Goal: Information Seeking & Learning: Learn about a topic

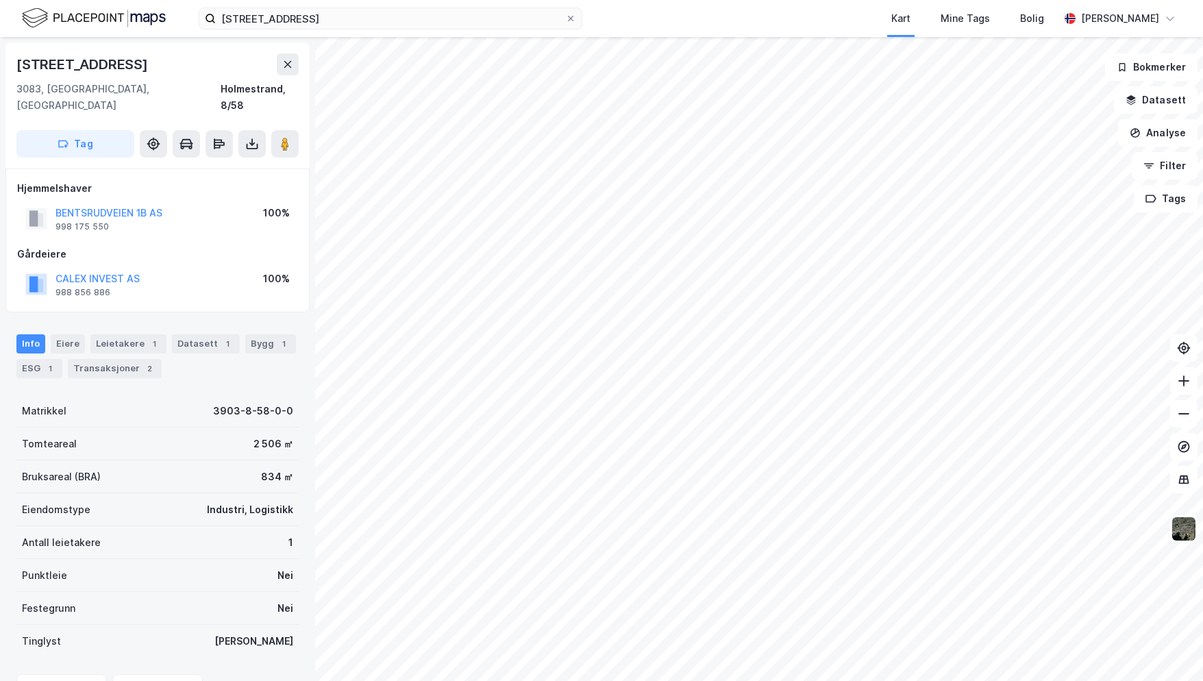
click at [0, 0] on button "CALEX INVEST AS" at bounding box center [0, 0] width 0 height 0
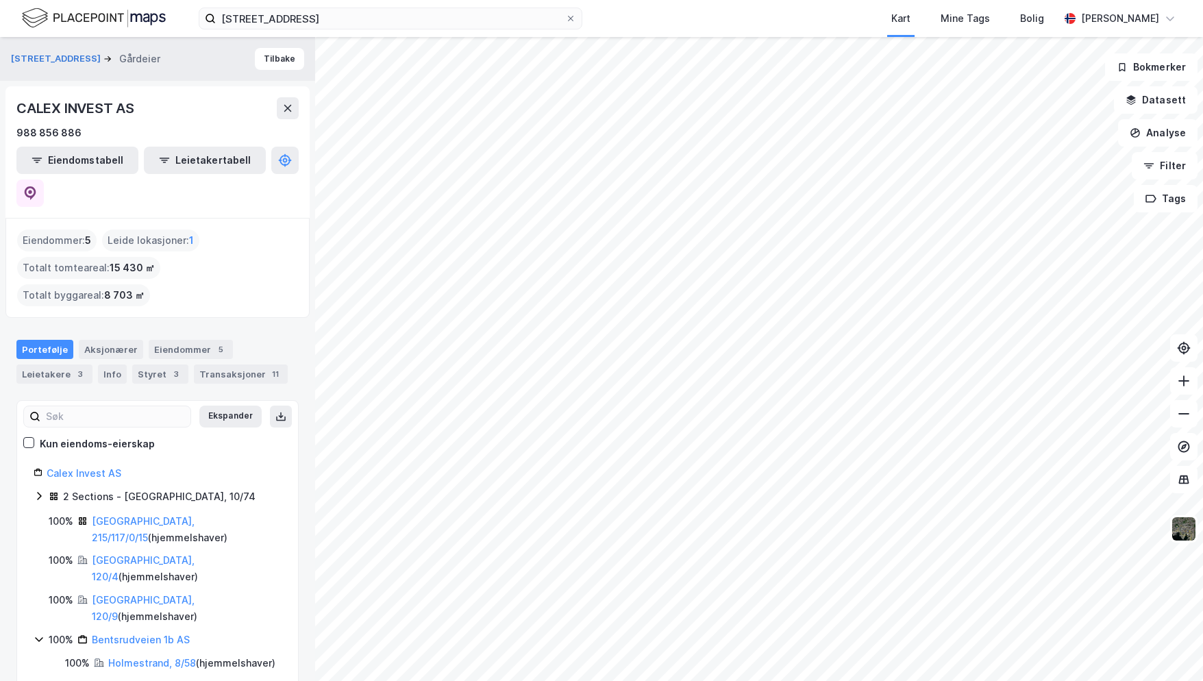
click at [149, 515] on link "[GEOGRAPHIC_DATA], 215/117/0/15" at bounding box center [143, 529] width 103 height 28
click at [129, 554] on link "[GEOGRAPHIC_DATA], 120/4" at bounding box center [143, 568] width 103 height 28
click at [120, 594] on link "[GEOGRAPHIC_DATA], 120/9" at bounding box center [143, 608] width 103 height 28
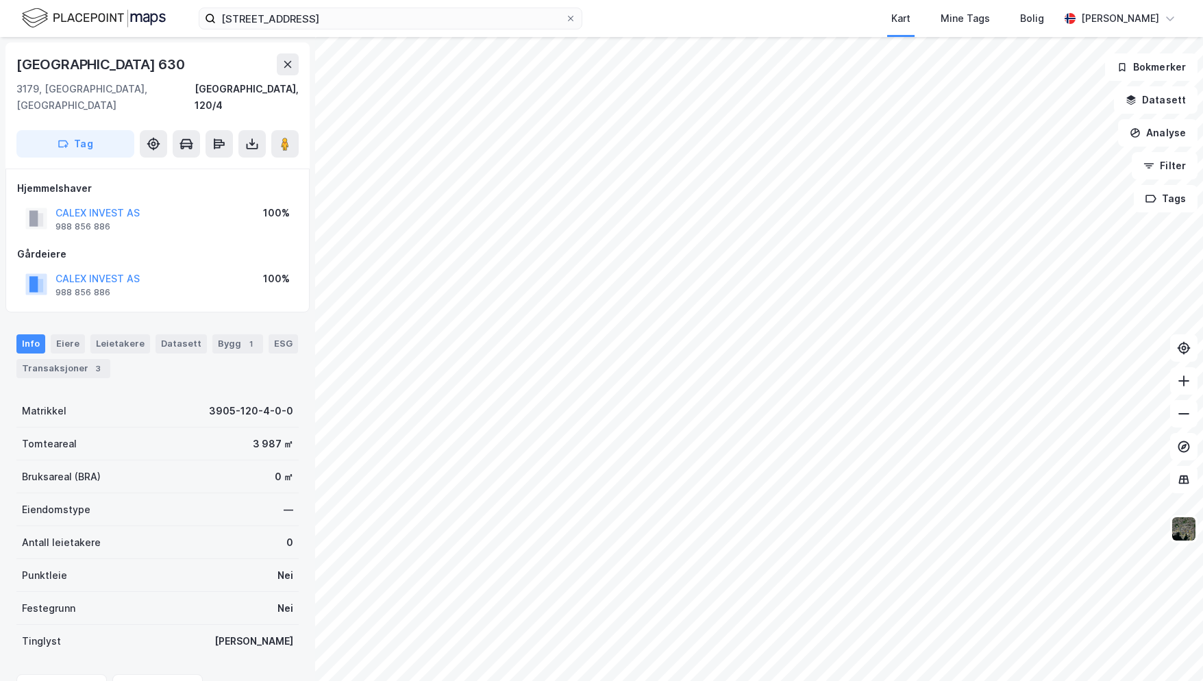
click at [0, 0] on button "CALEX INVEST AS" at bounding box center [0, 0] width 0 height 0
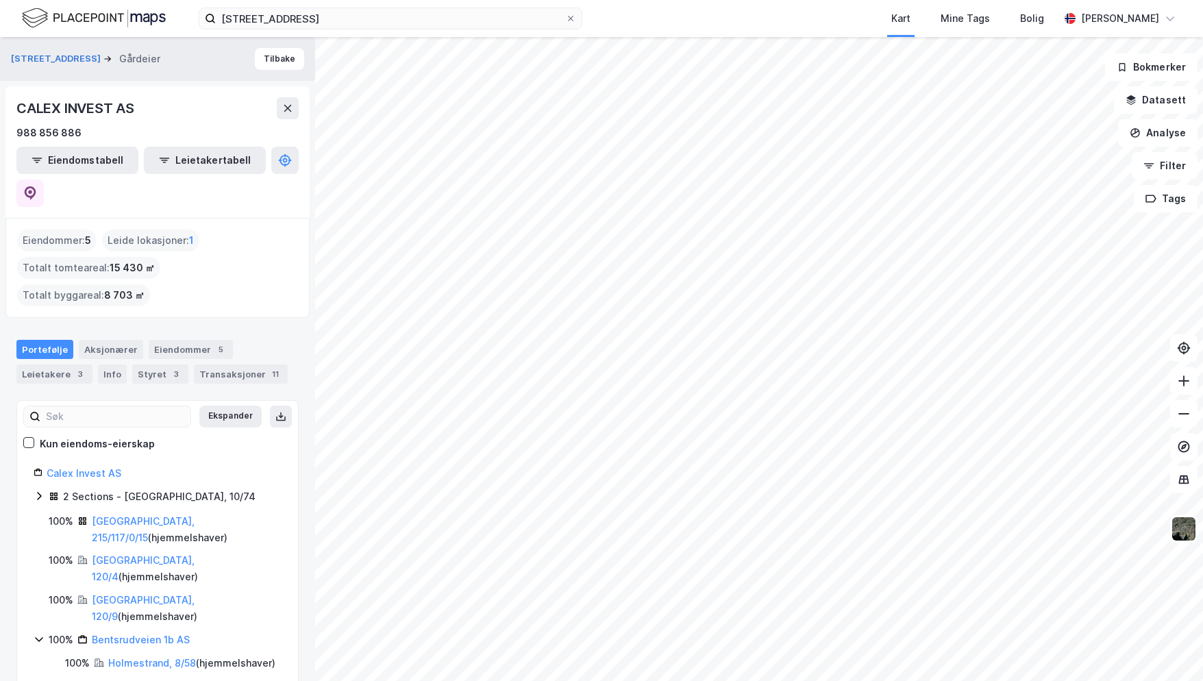
click at [193, 340] on div "Eiendommer 5" at bounding box center [191, 349] width 84 height 19
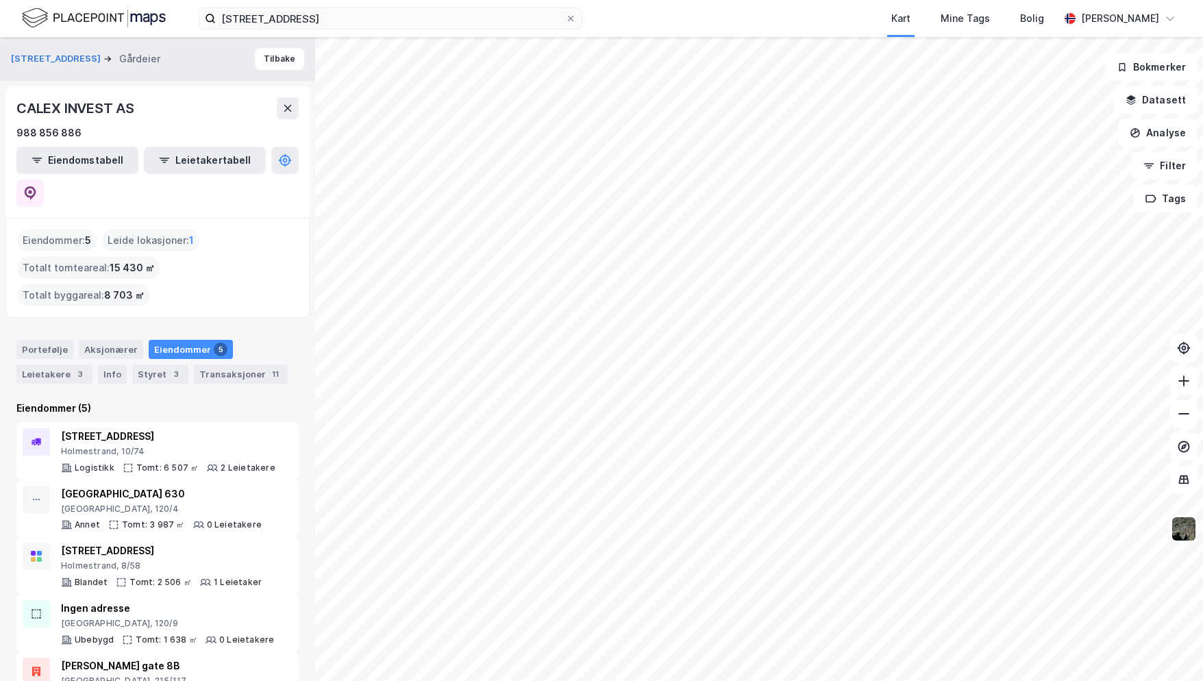
click at [109, 340] on div "Aksjonærer" at bounding box center [111, 349] width 64 height 19
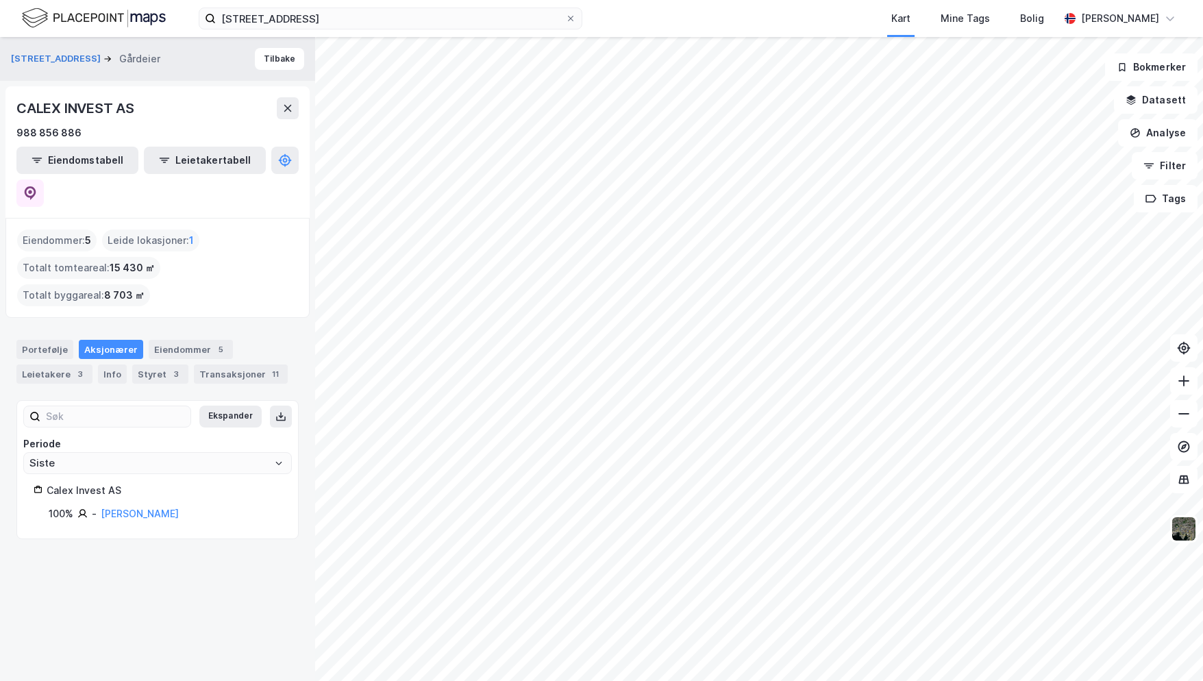
click at [145, 505] on div "[PERSON_NAME]" at bounding box center [140, 513] width 78 height 16
click at [140, 508] on link "[PERSON_NAME]" at bounding box center [140, 514] width 78 height 12
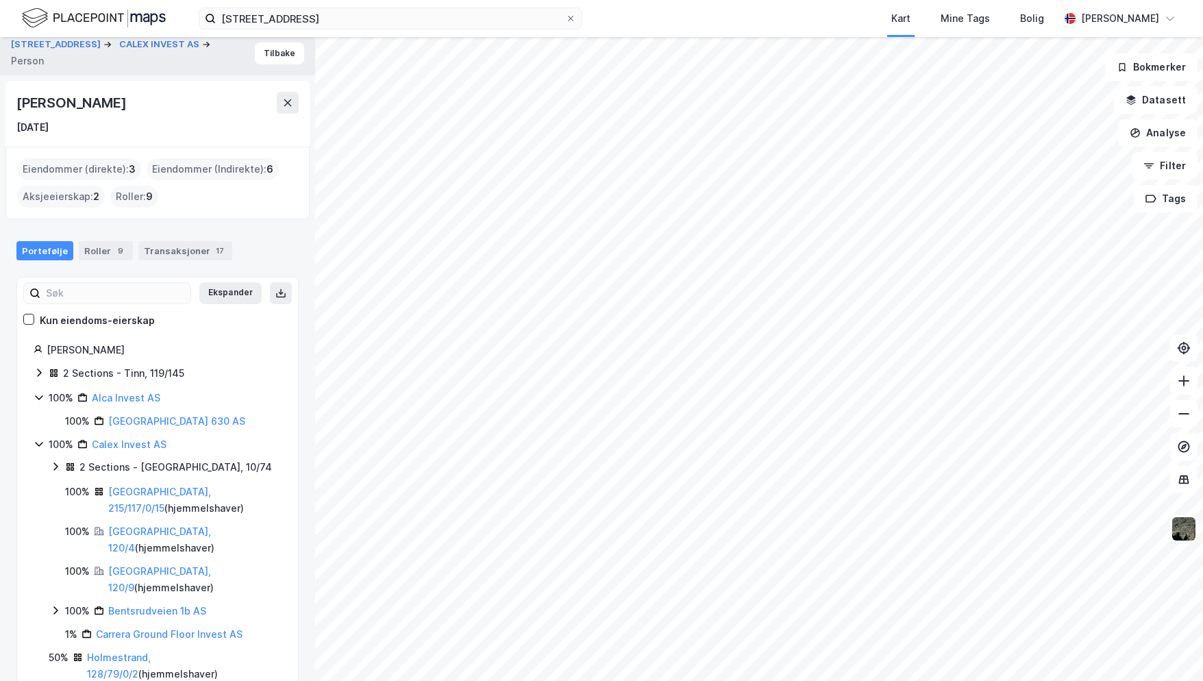
scroll to position [7, 0]
click at [134, 650] on link "Holmestrand, 128/79/0/2" at bounding box center [119, 664] width 64 height 28
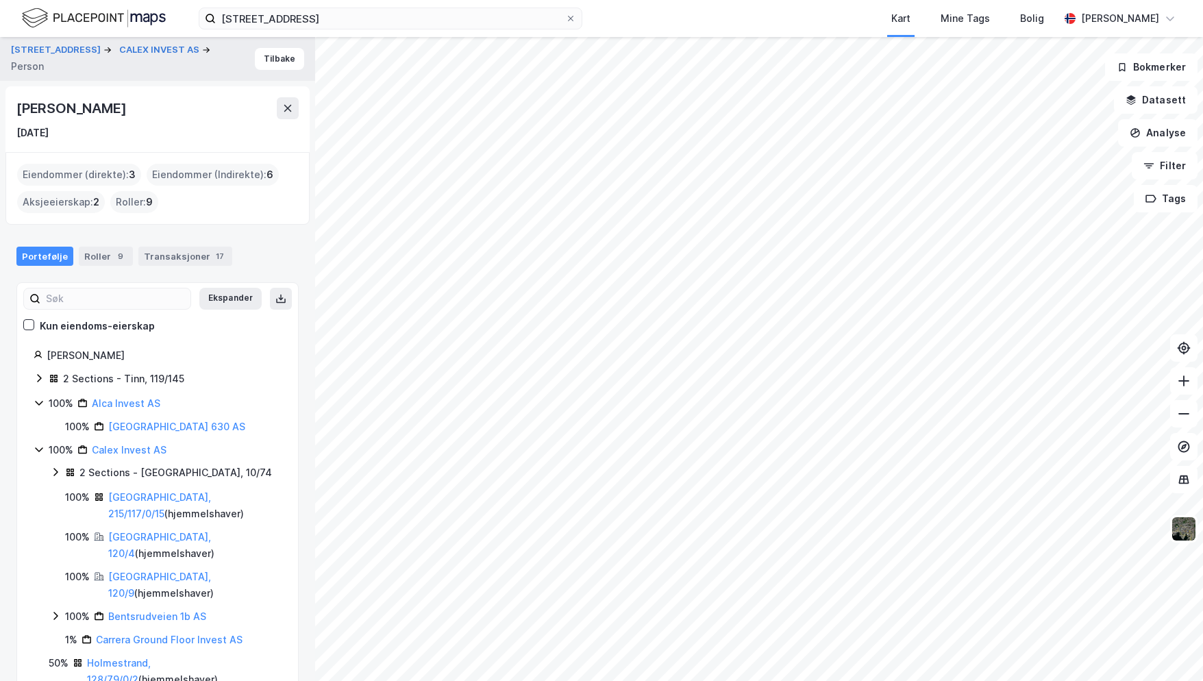
click at [33, 379] on div "[PERSON_NAME] 2 Sections - Tinn, 119/145 100% Alca Invest AS 100% Åsgårdstrandv…" at bounding box center [157, 517] width 281 height 340
click at [45, 378] on div "2 Sections - Tinn, 119/145" at bounding box center [158, 380] width 248 height 18
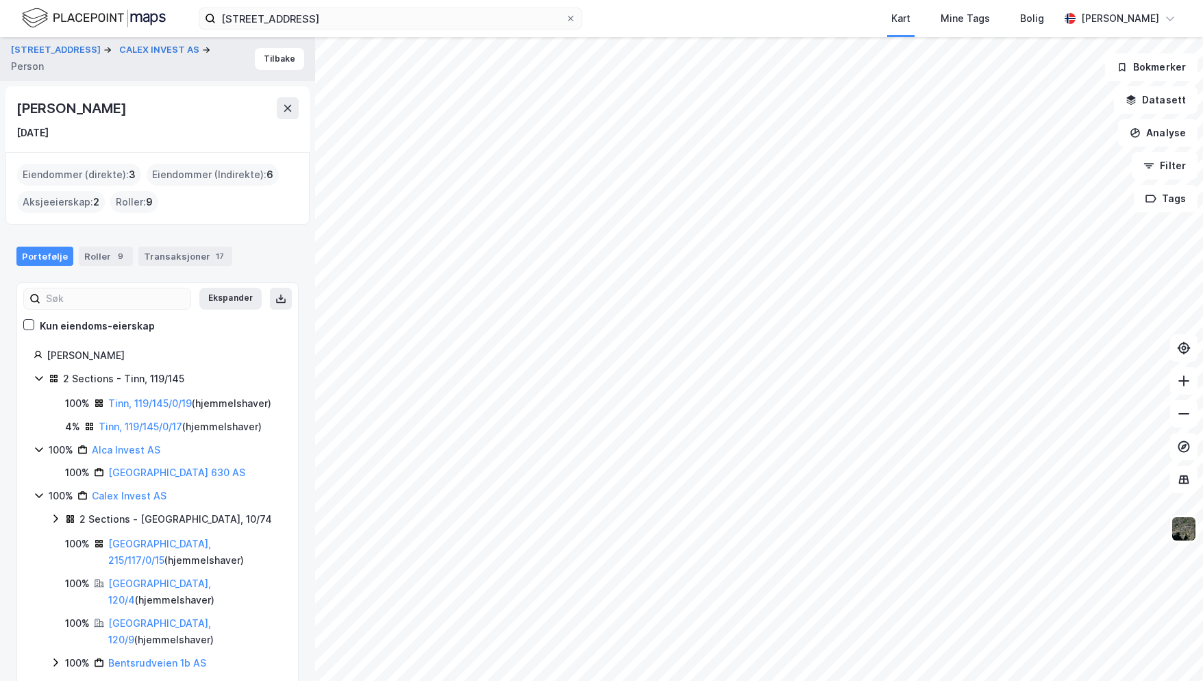
click at [179, 403] on link "Tinn, 119/145/0/19" at bounding box center [150, 403] width 84 height 12
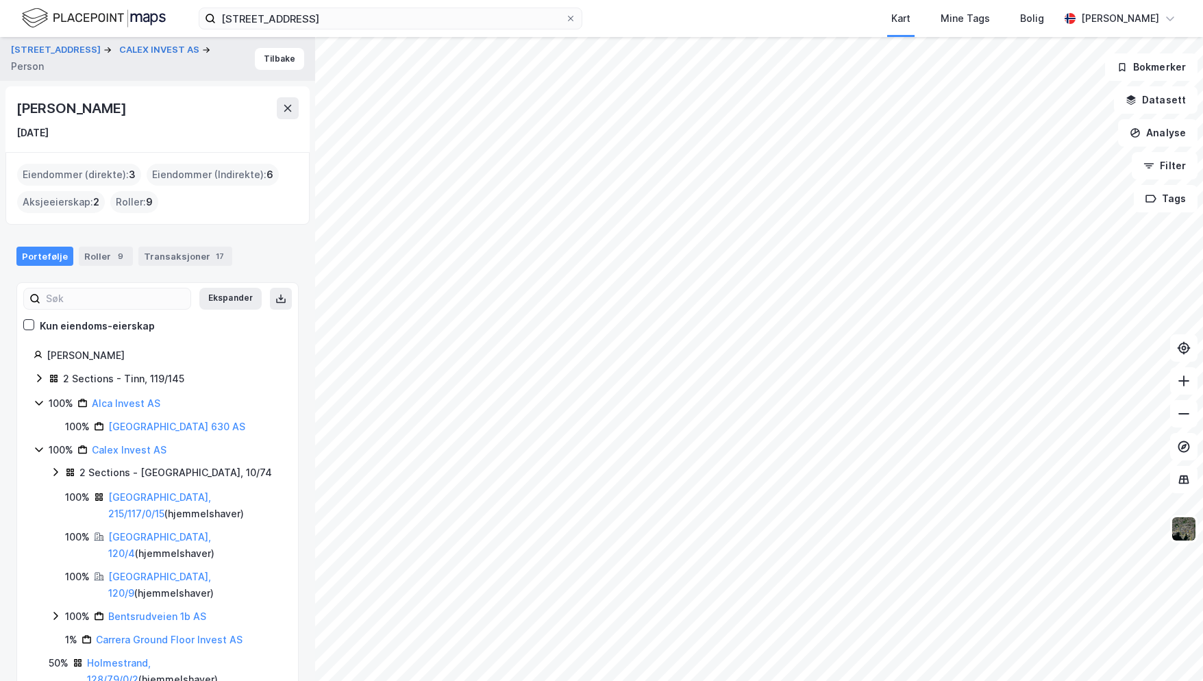
click at [51, 610] on icon at bounding box center [55, 615] width 11 height 11
click at [155, 634] on link "Holmestrand, 8/58" at bounding box center [157, 648] width 64 height 28
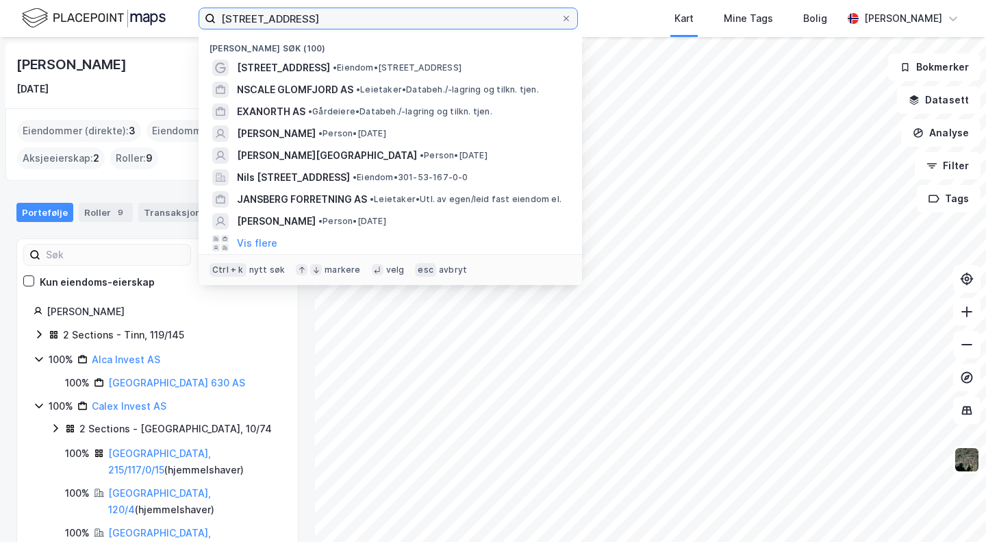
click at [346, 23] on input "[STREET_ADDRESS]" at bounding box center [388, 18] width 345 height 21
type input "[PERSON_NAME]"
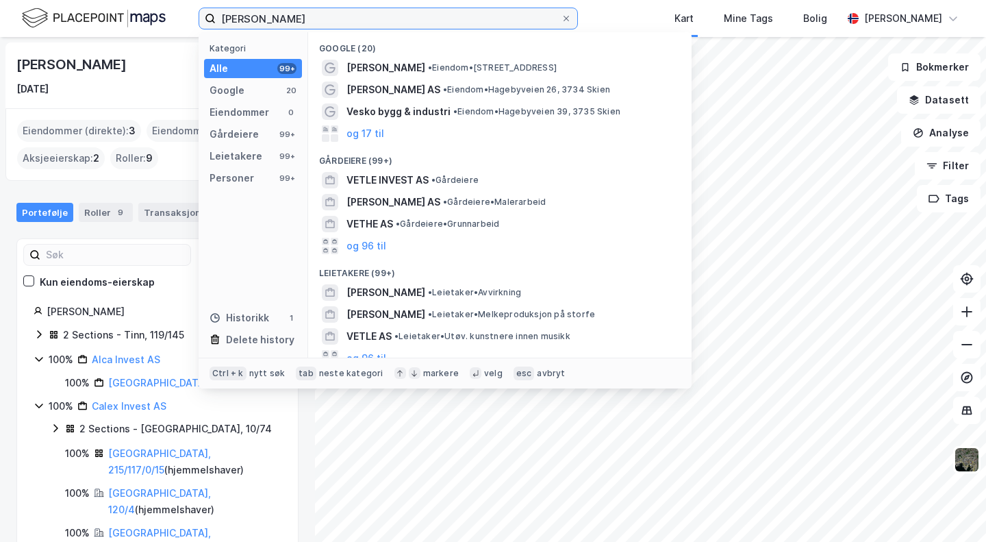
type input "[PERSON_NAME]"
click at [444, 290] on div "[PERSON_NAME] • Avvirkning" at bounding box center [512, 292] width 331 height 16
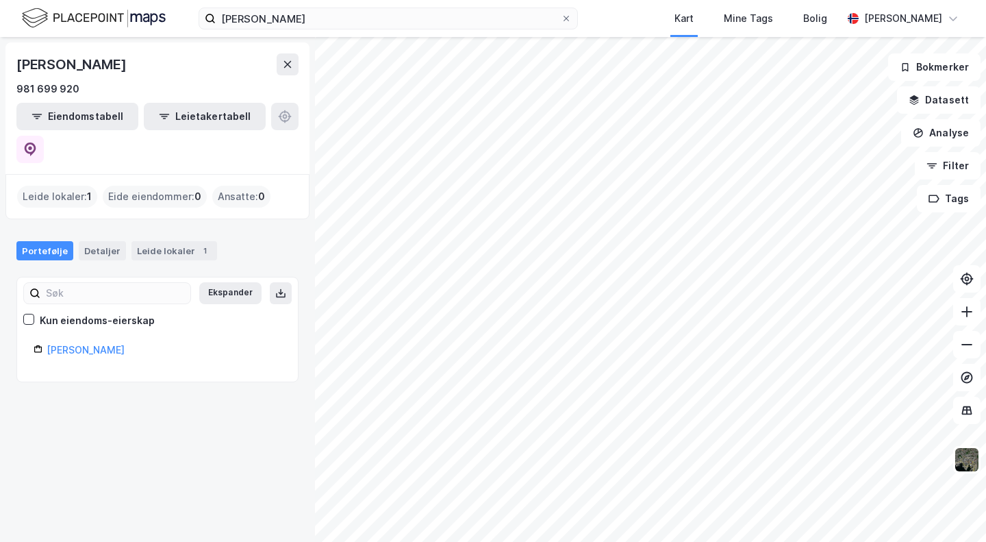
click at [103, 344] on link "[PERSON_NAME]" at bounding box center [86, 350] width 78 height 12
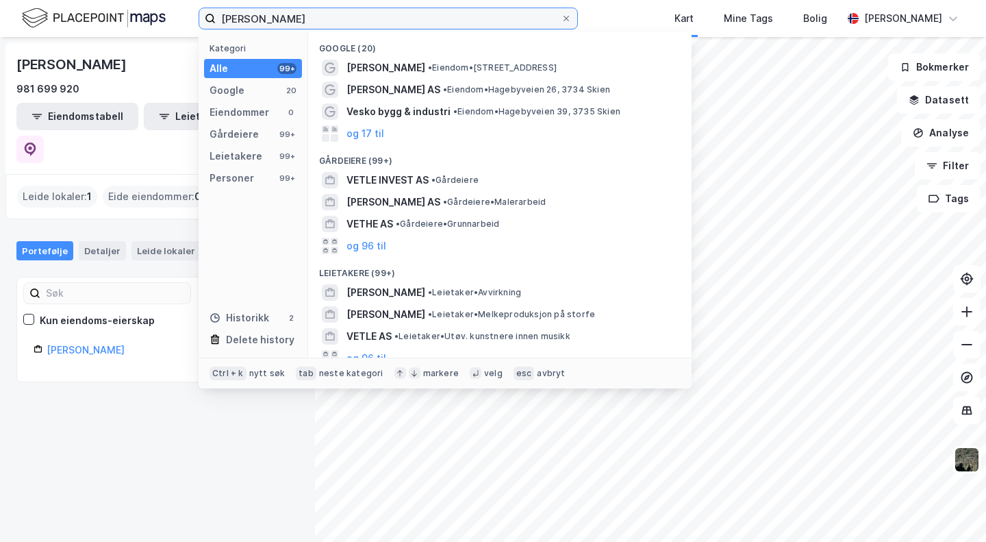
click at [359, 16] on input "[PERSON_NAME]" at bounding box center [388, 18] width 345 height 21
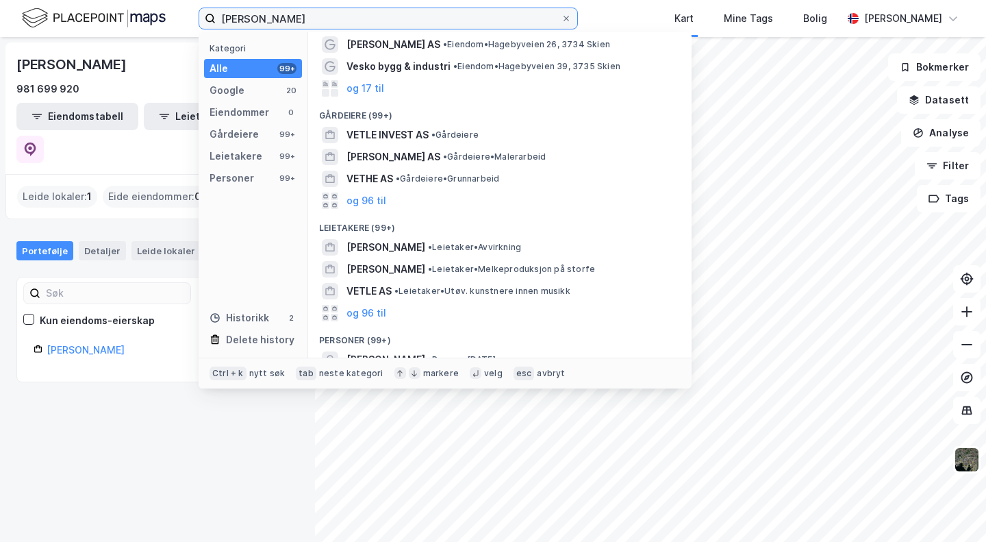
scroll to position [68, 0]
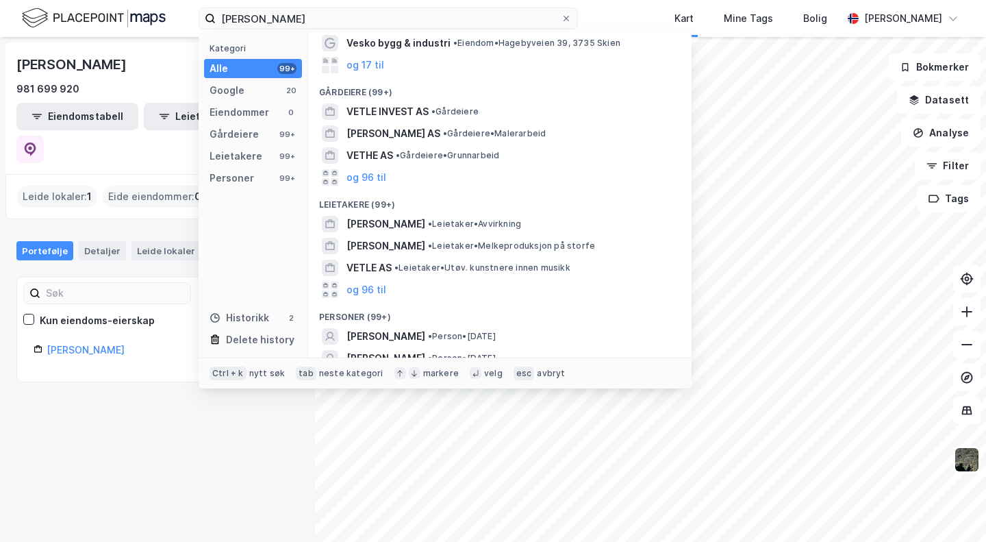
click at [411, 337] on span "[PERSON_NAME]" at bounding box center [386, 336] width 79 height 16
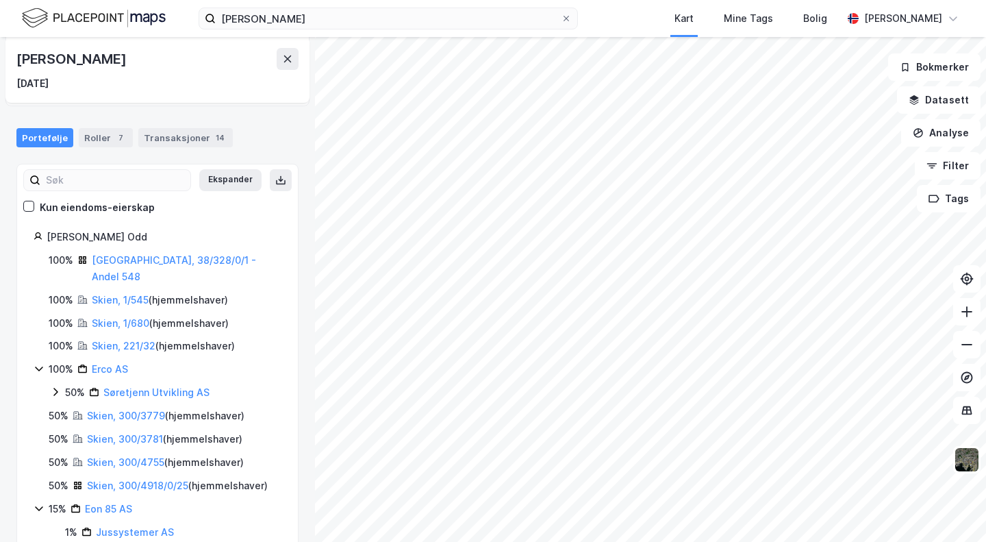
scroll to position [114, 0]
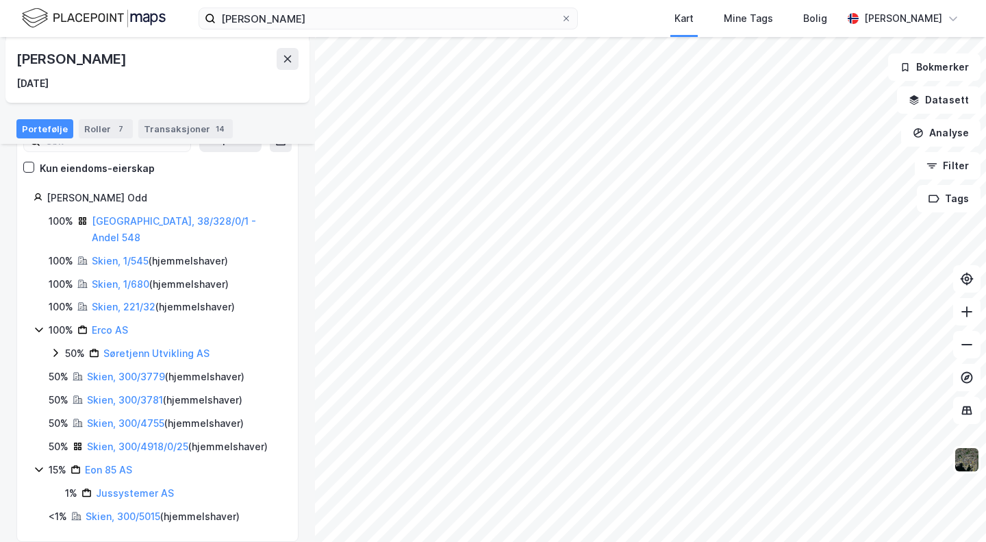
click at [52, 347] on icon at bounding box center [55, 352] width 11 height 11
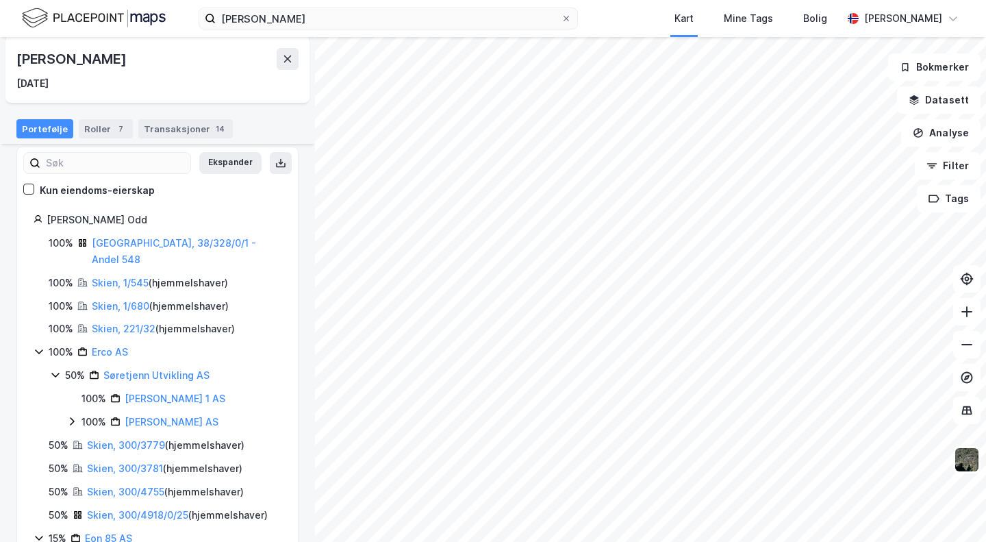
scroll to position [160, 0]
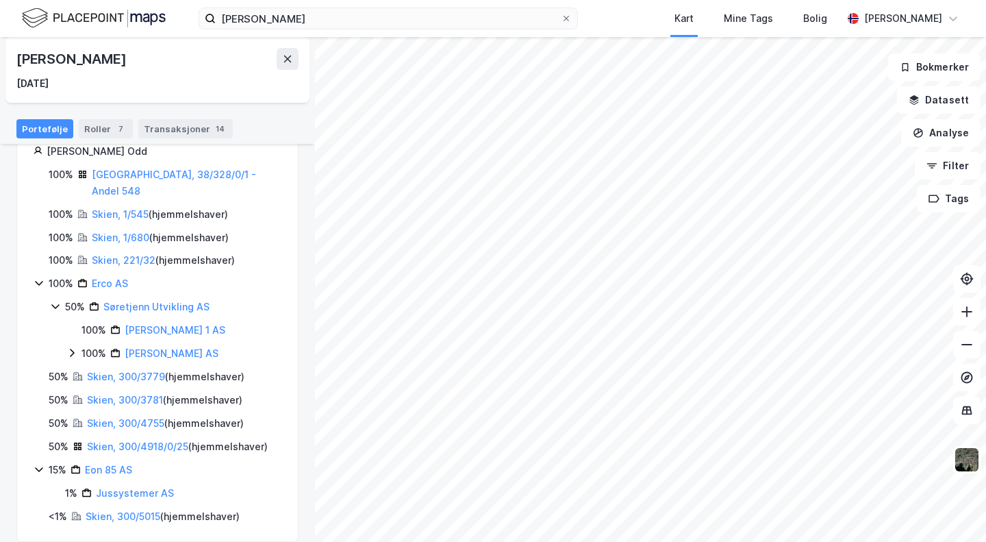
click at [129, 208] on link "Skien, 1/545" at bounding box center [120, 214] width 57 height 12
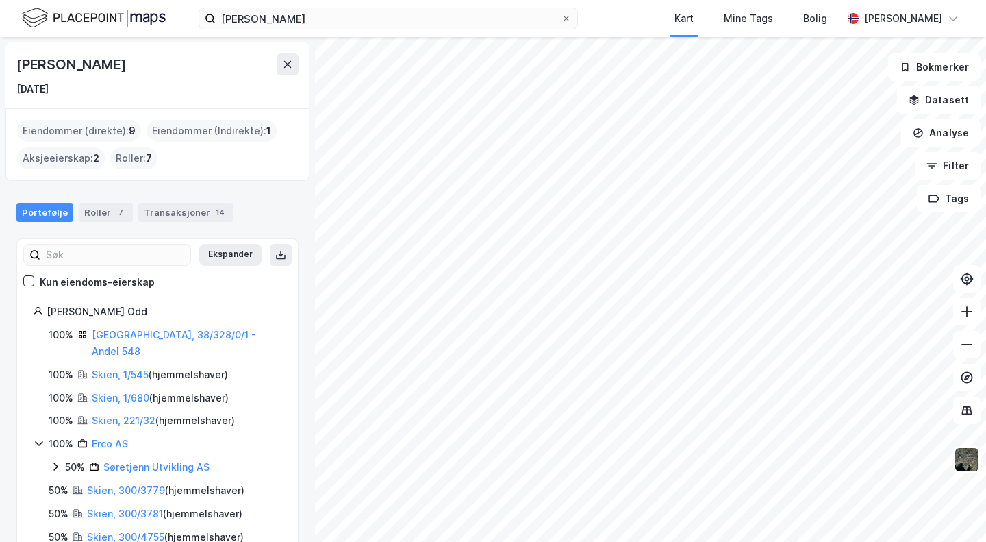
click at [113, 392] on link "Skien, 1/680" at bounding box center [121, 398] width 58 height 12
click at [123, 414] on link "Skien, 221/32" at bounding box center [124, 420] width 64 height 12
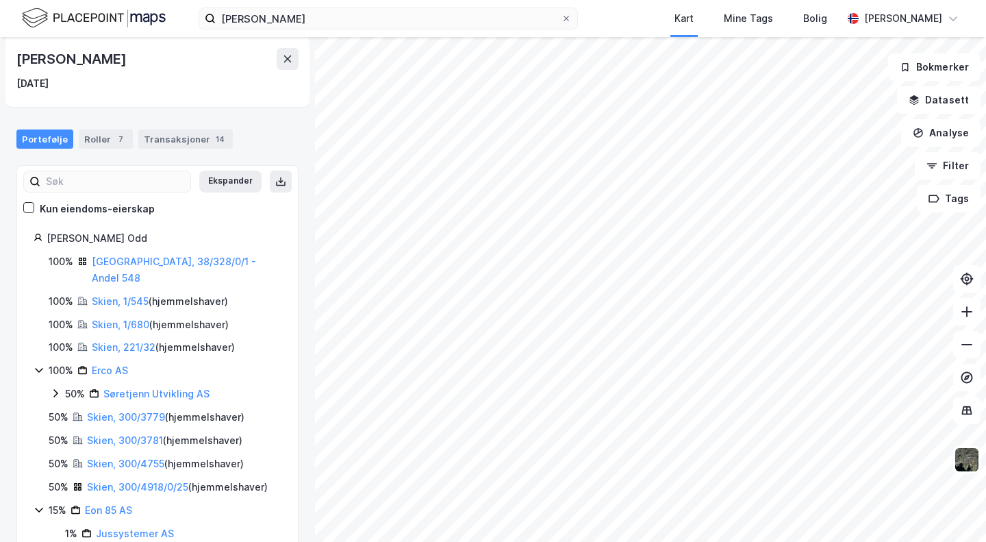
scroll to position [114, 0]
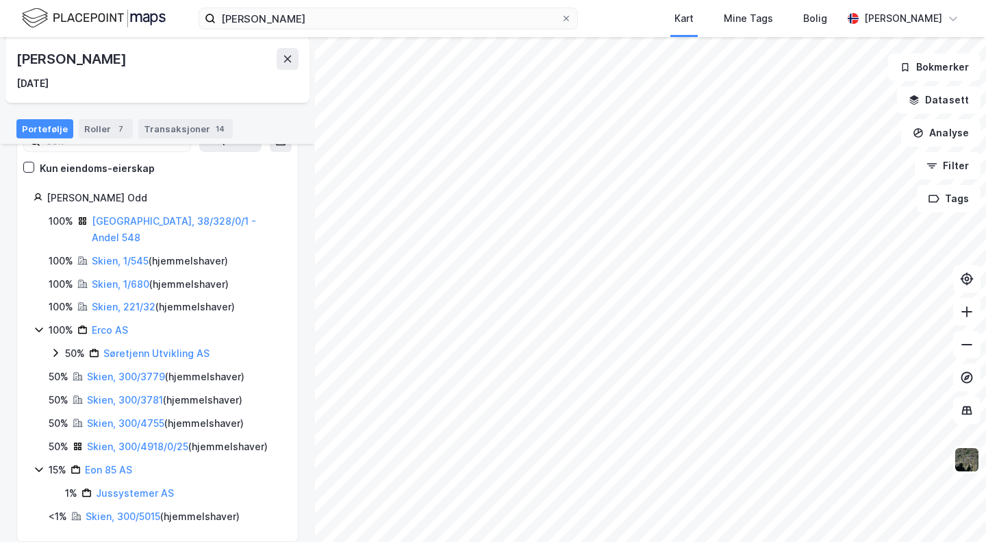
click at [125, 371] on link "Skien, 300/3779" at bounding box center [126, 377] width 78 height 12
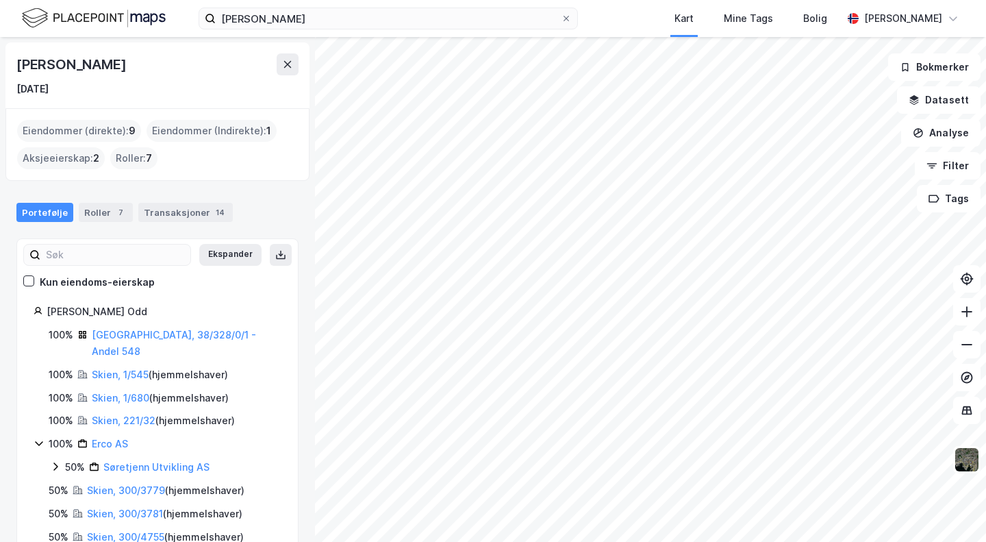
click at [115, 508] on link "Skien, 300/3781" at bounding box center [125, 514] width 76 height 12
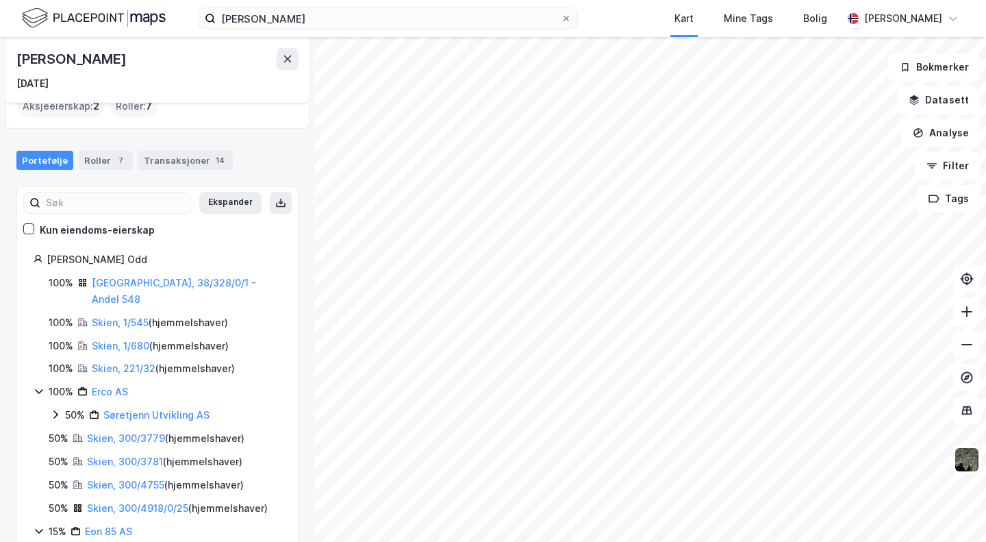
scroll to position [68, 0]
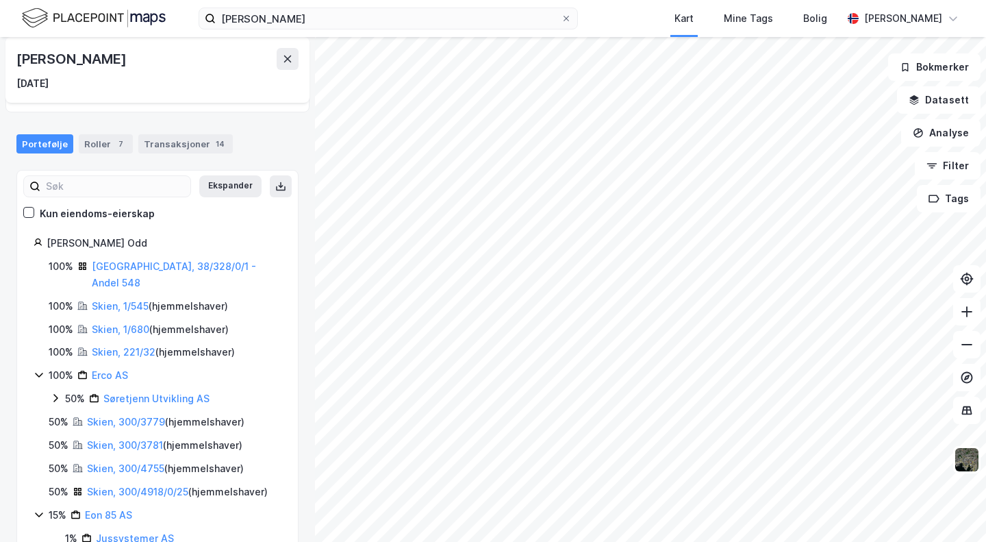
click at [122, 460] on div "Skien, 300/4755 ( hjemmelshaver )" at bounding box center [165, 468] width 157 height 16
click at [126, 462] on link "Skien, 300/4755" at bounding box center [125, 468] width 77 height 12
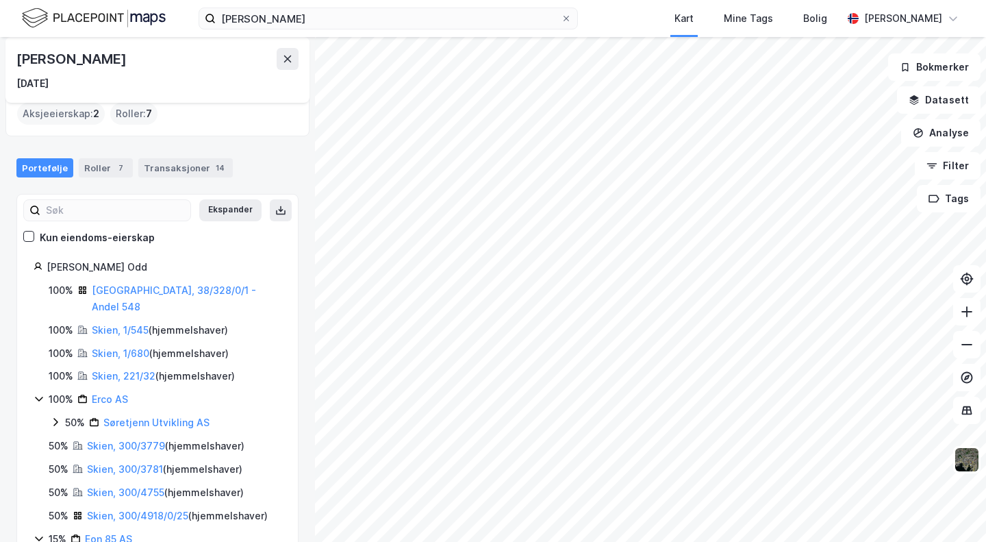
scroll to position [68, 0]
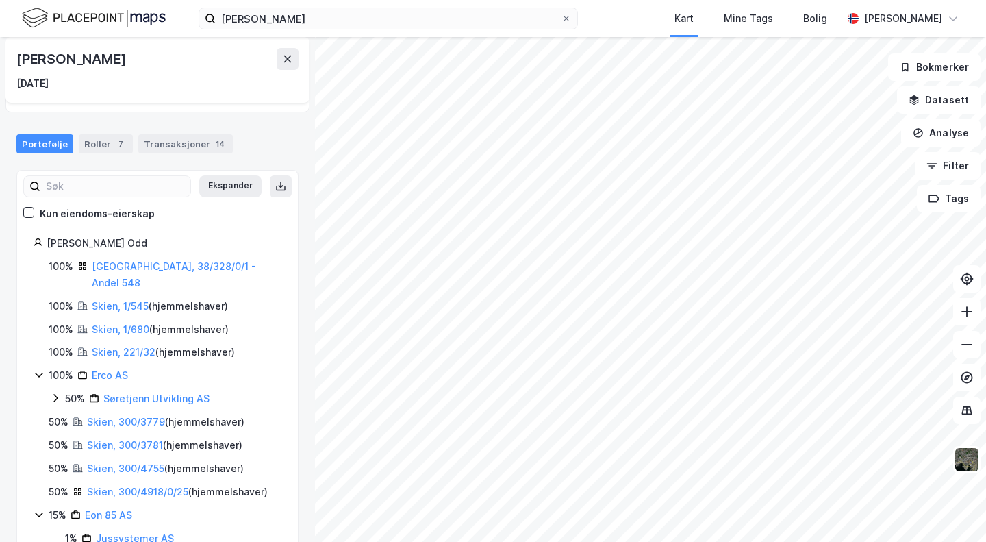
click at [140, 486] on link "Skien, 300/4918/0/25" at bounding box center [137, 492] width 101 height 12
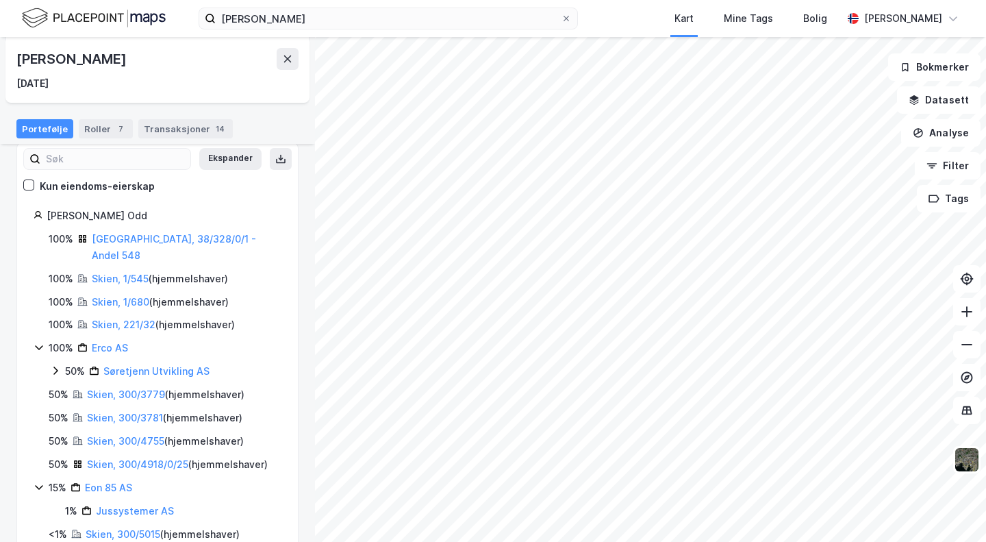
scroll to position [114, 0]
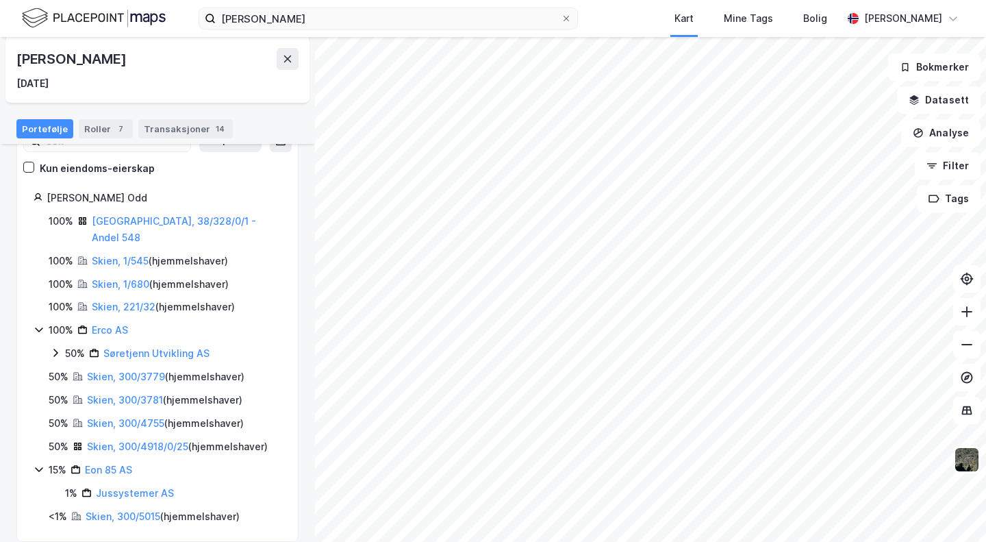
click at [121, 510] on link "Skien, 300/5015" at bounding box center [123, 516] width 75 height 12
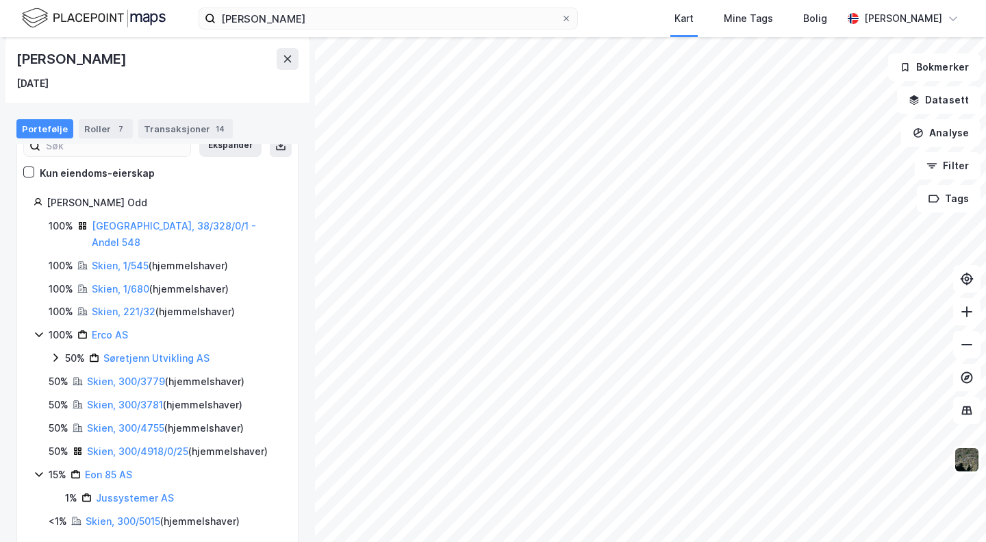
scroll to position [114, 0]
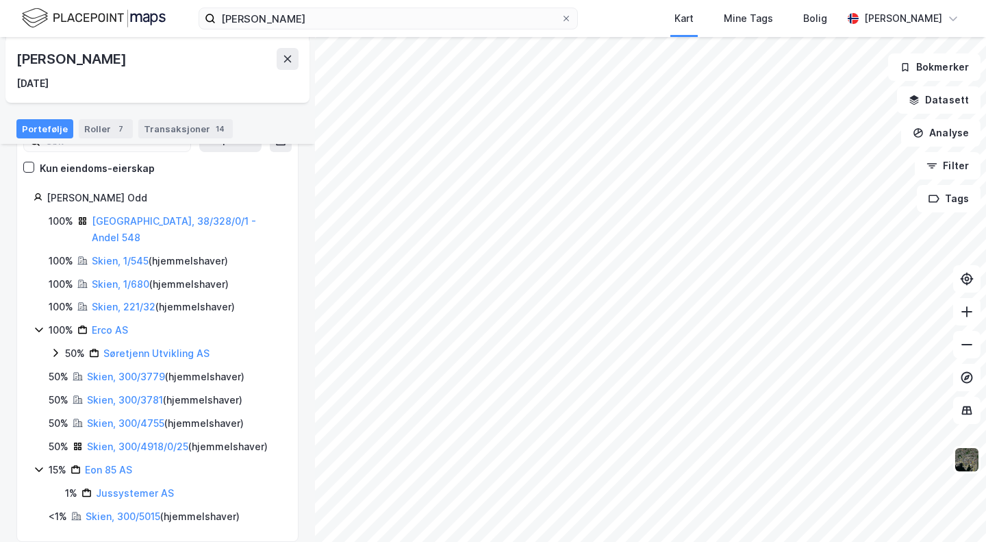
click at [36, 464] on icon at bounding box center [39, 469] width 11 height 11
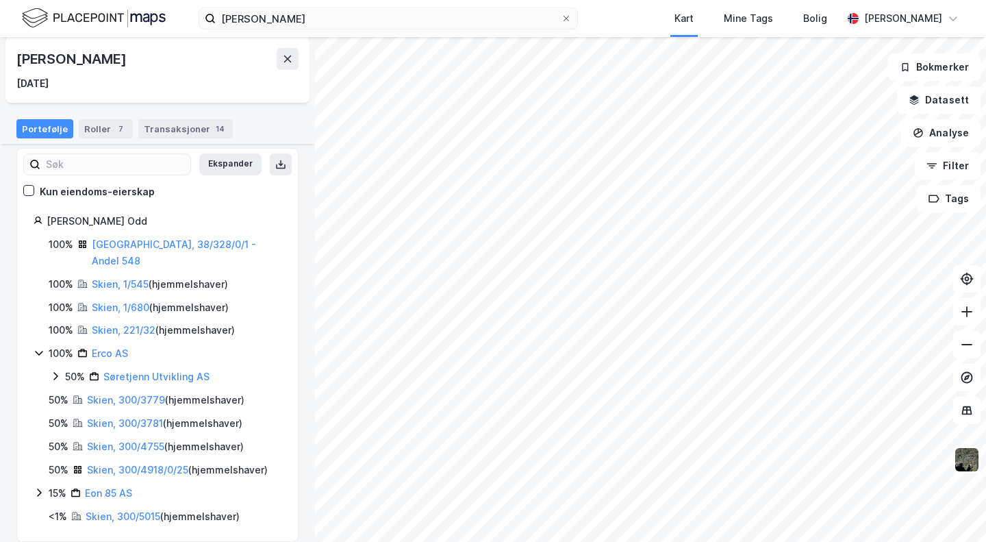
drag, startPoint x: 41, startPoint y: 477, endPoint x: 50, endPoint y: 477, distance: 8.9
click at [41, 487] on icon at bounding box center [39, 492] width 11 height 11
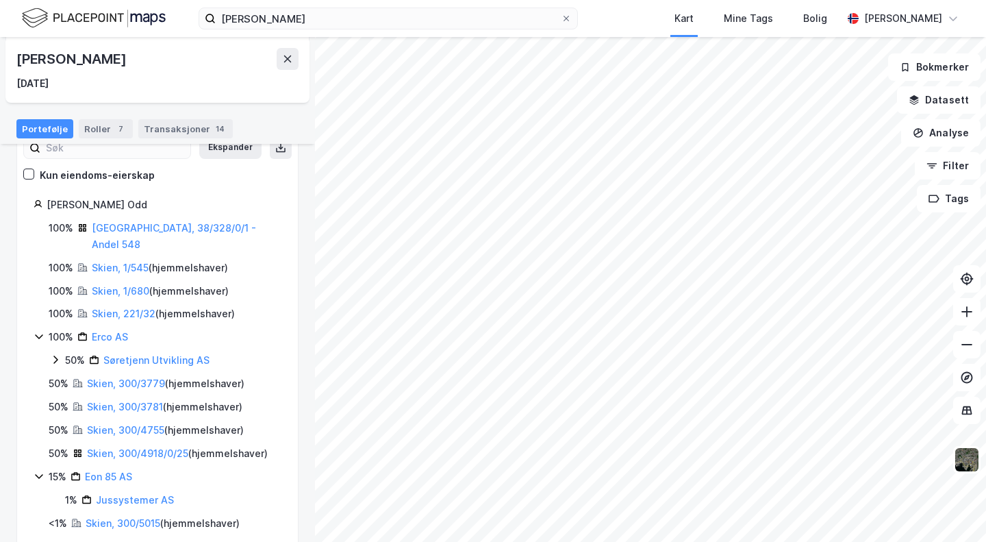
scroll to position [114, 0]
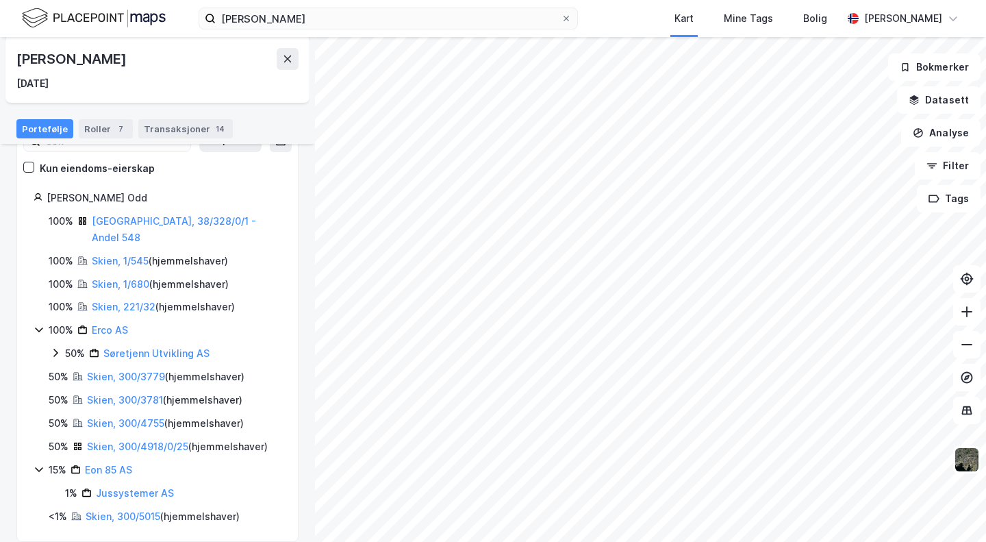
click at [114, 464] on link "Eon 85 AS" at bounding box center [108, 470] width 47 height 12
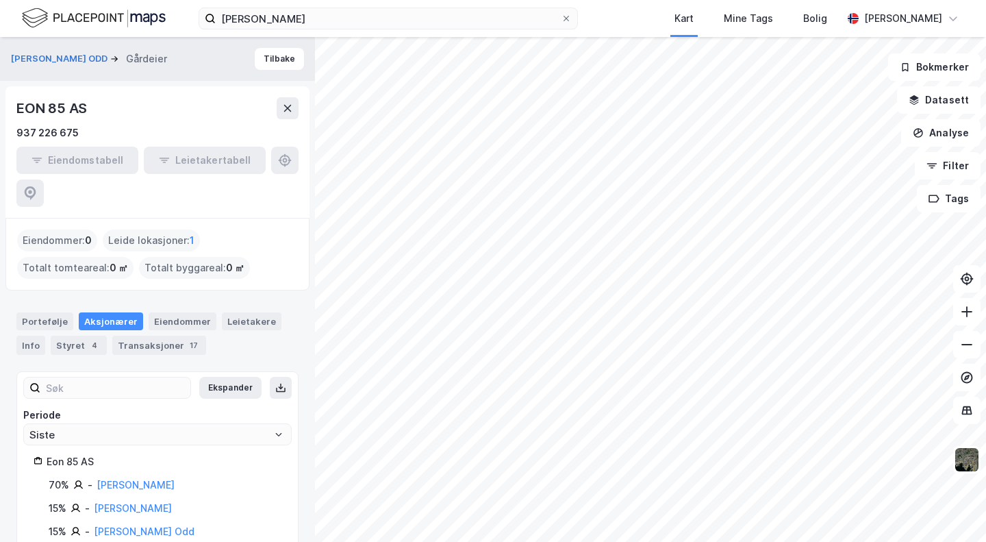
click at [139, 479] on link "[PERSON_NAME]" at bounding box center [136, 485] width 78 height 12
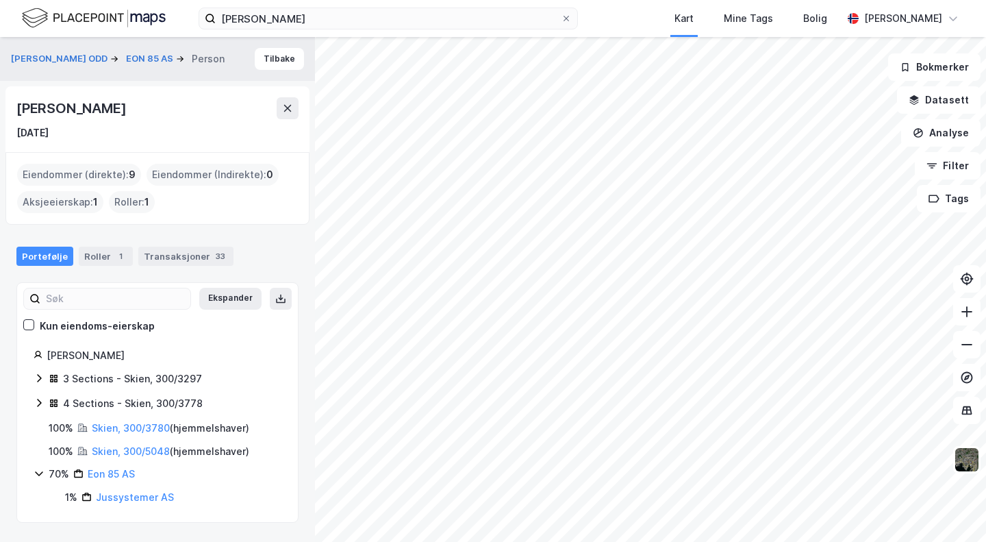
click at [38, 383] on icon at bounding box center [39, 378] width 11 height 11
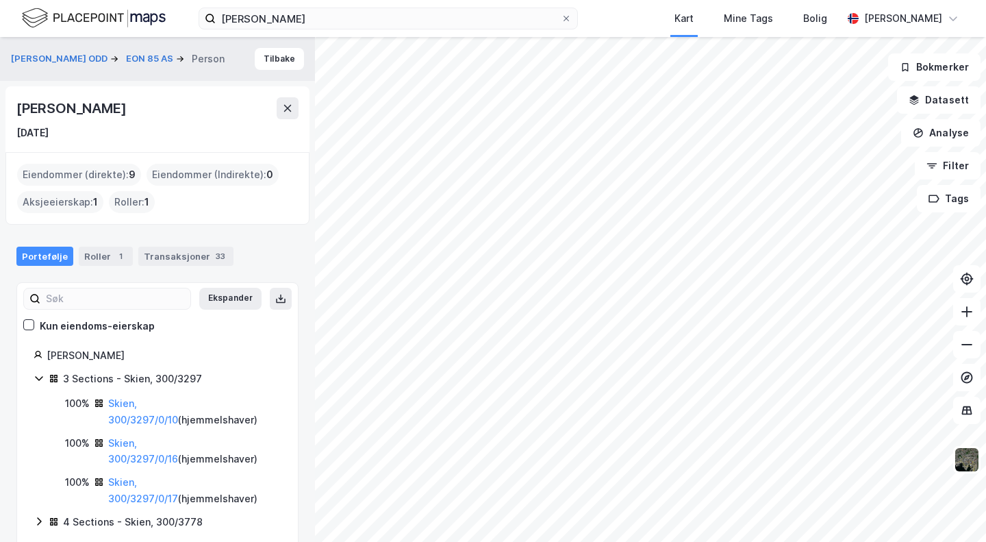
click at [171, 405] on link "Skien, 300/3297/0/10" at bounding box center [143, 411] width 70 height 28
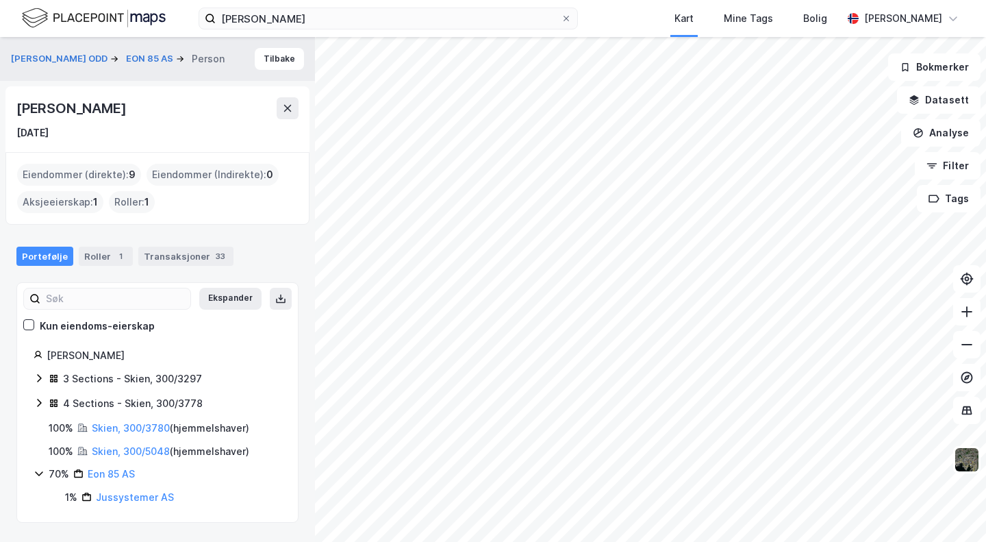
click at [132, 431] on link "Skien, 300/3780" at bounding box center [131, 428] width 78 height 12
click at [132, 425] on link "Skien, 300/3780" at bounding box center [131, 428] width 78 height 12
click at [125, 449] on link "Skien, 300/5048" at bounding box center [131, 451] width 78 height 12
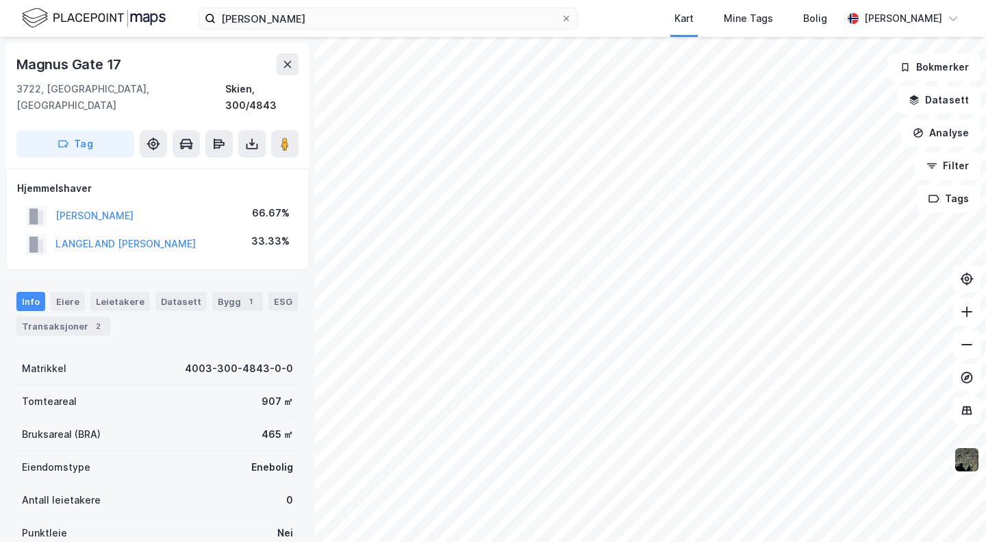
click at [0, 0] on button "[PERSON_NAME]" at bounding box center [0, 0] width 0 height 0
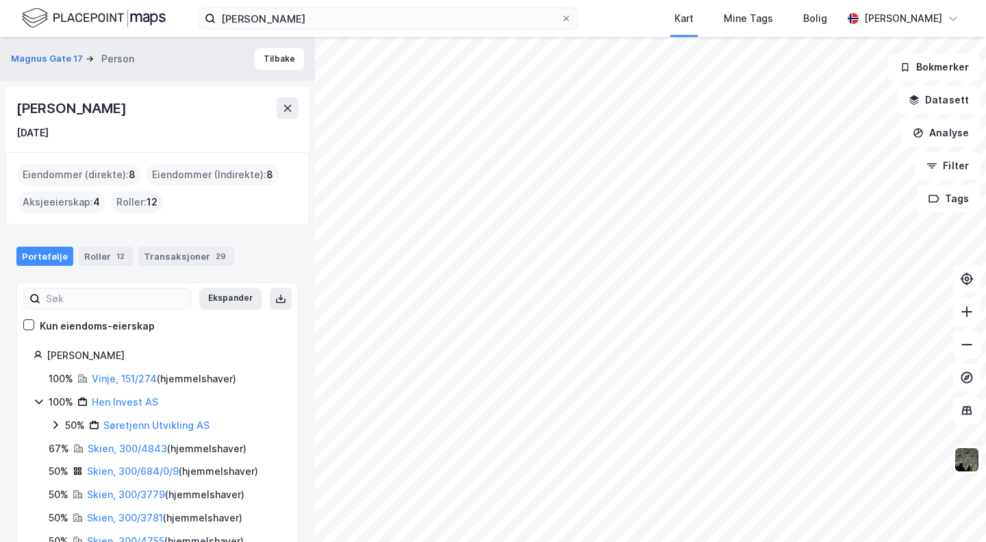
click at [171, 258] on div "Transaksjoner 29" at bounding box center [186, 256] width 96 height 19
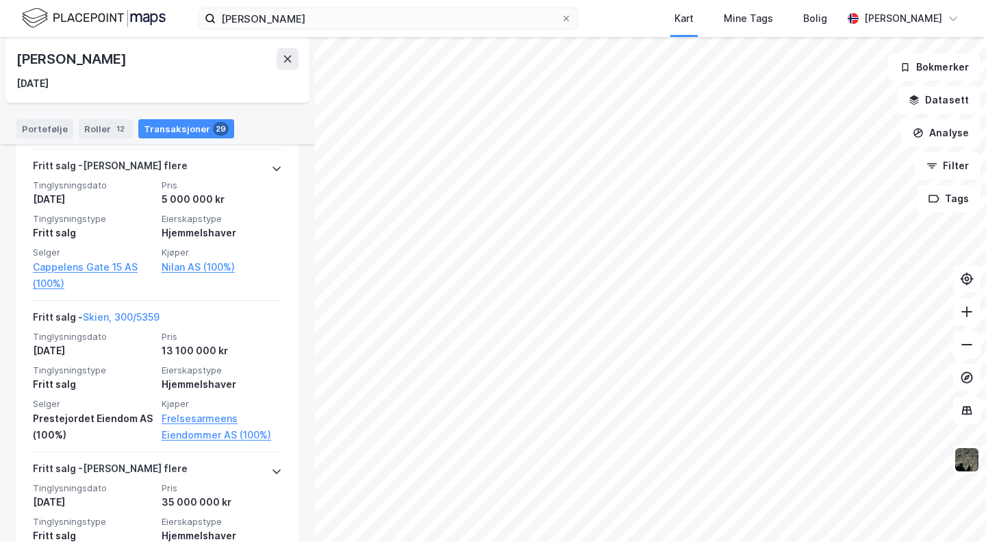
scroll to position [1712, 0]
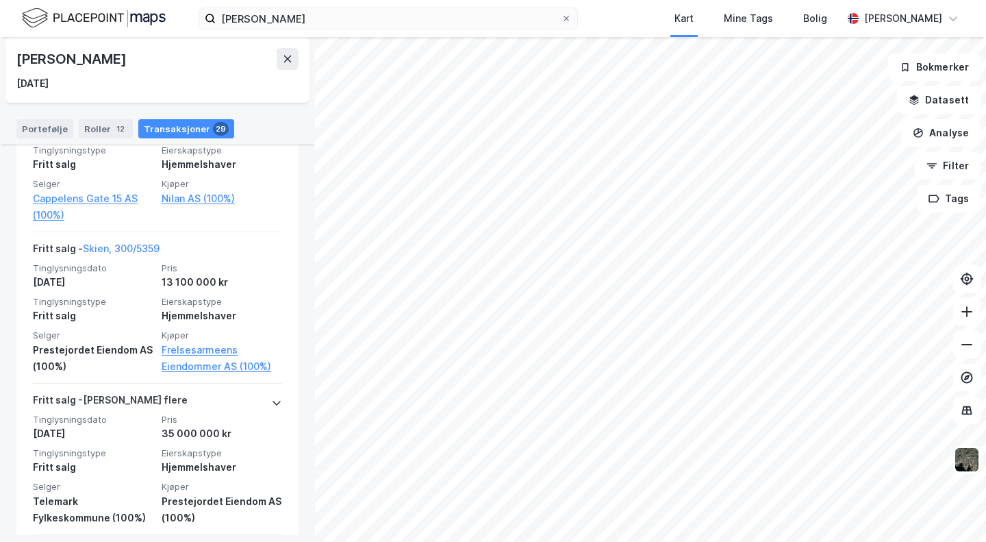
click at [146, 254] on link "Skien, 300/5359" at bounding box center [121, 248] width 77 height 12
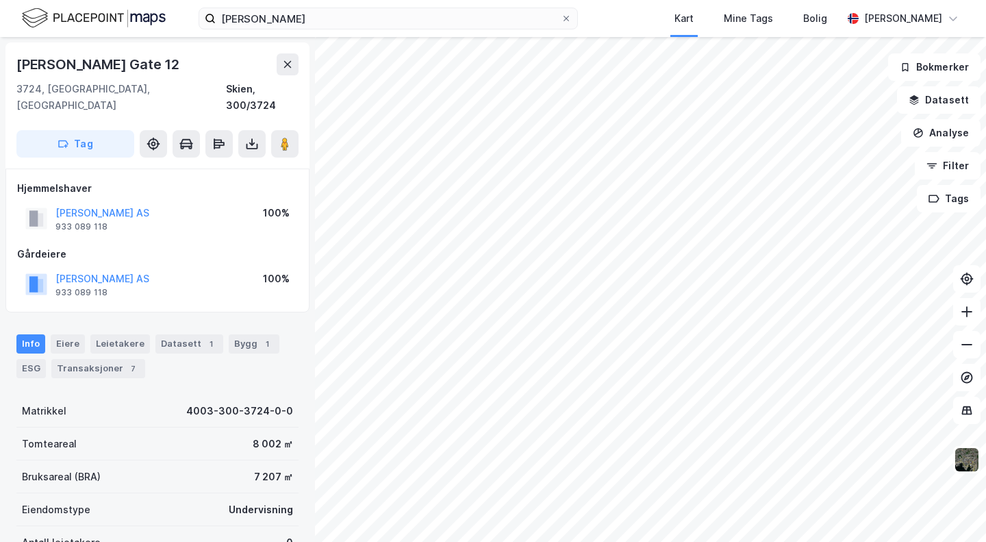
click at [97, 359] on div "Transaksjoner 7" at bounding box center [98, 368] width 94 height 19
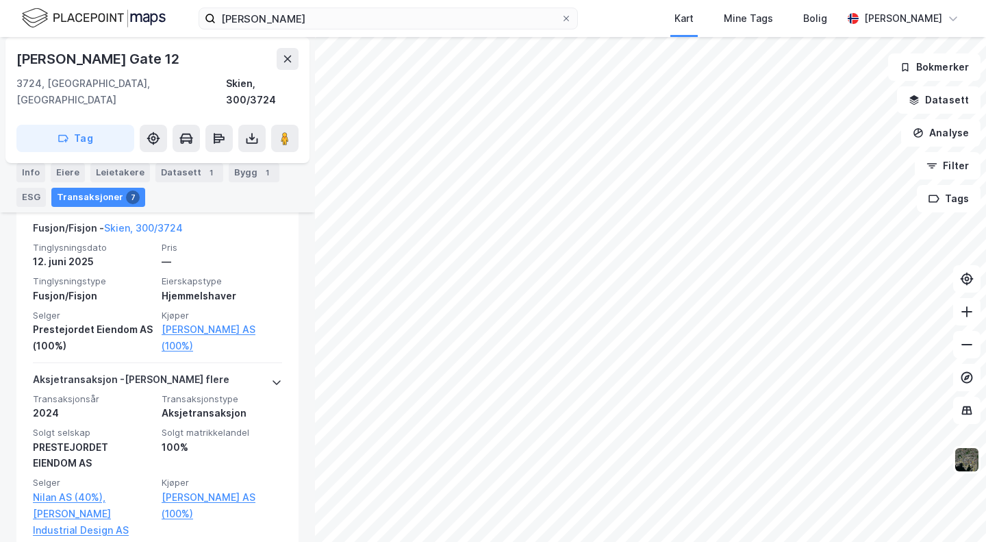
scroll to position [366, 0]
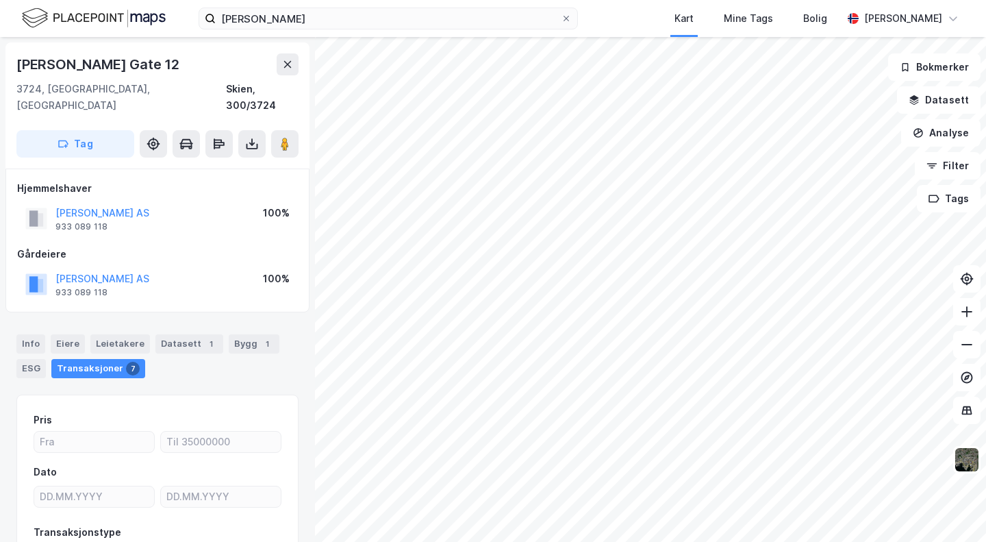
click at [0, 0] on button "[PERSON_NAME] AS" at bounding box center [0, 0] width 0 height 0
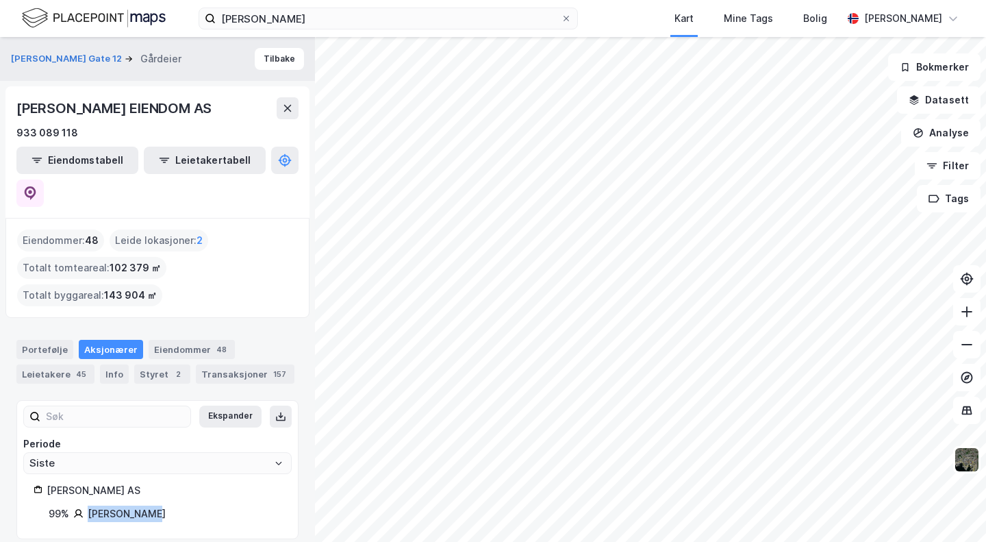
drag, startPoint x: 158, startPoint y: 484, endPoint x: 86, endPoint y: 484, distance: 71.2
click at [86, 505] on div "99% [PERSON_NAME]" at bounding box center [165, 513] width 233 height 16
